Goal: Task Accomplishment & Management: Complete application form

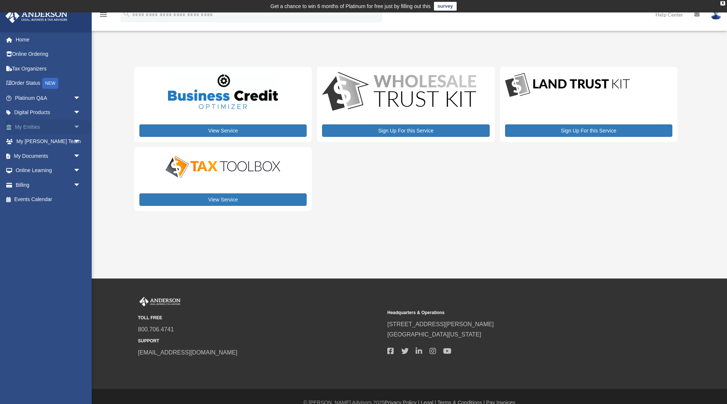
click at [22, 128] on link "My Entities arrow_drop_down" at bounding box center [48, 127] width 87 height 15
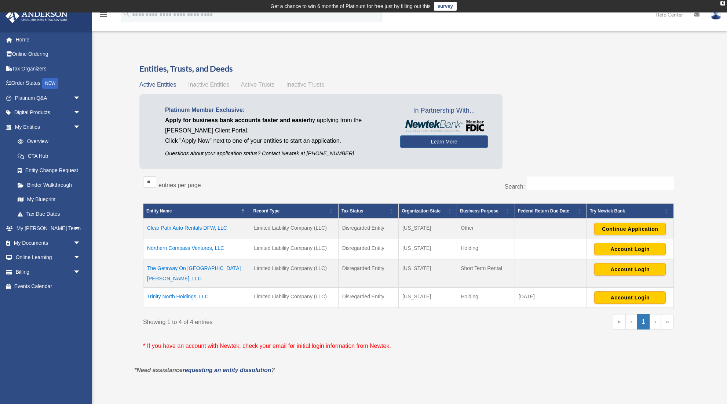
click at [628, 222] on td "Continue Application" at bounding box center [630, 229] width 87 height 21
click at [628, 227] on button "Continue Application" at bounding box center [630, 229] width 72 height 12
